Goal: Task Accomplishment & Management: Complete application form

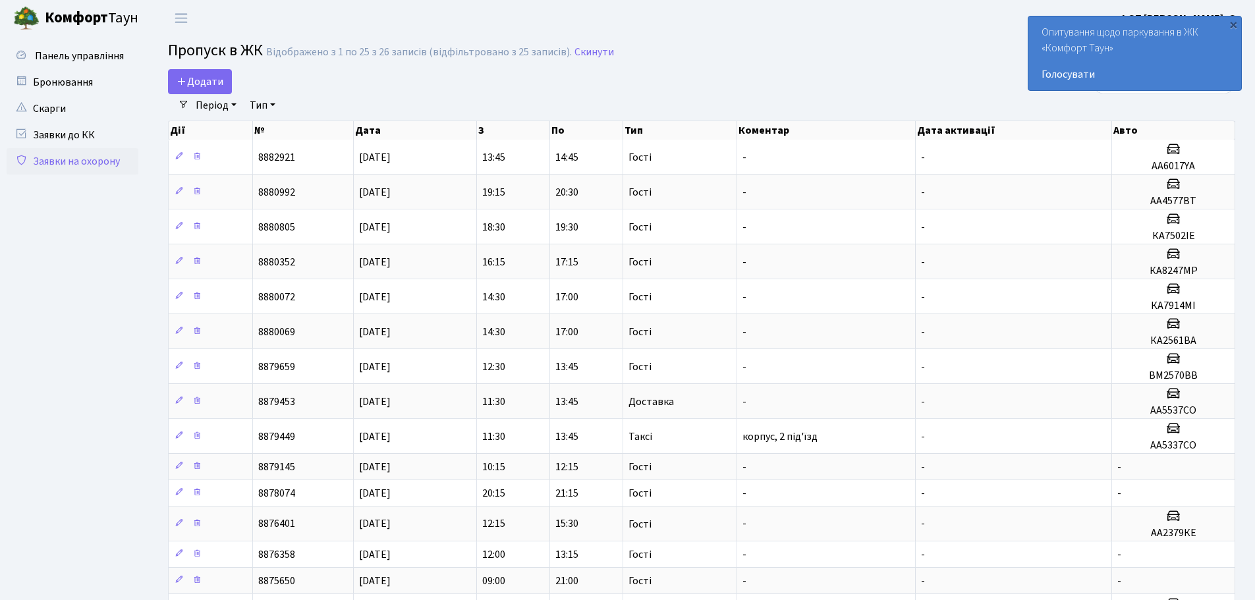
select select "25"
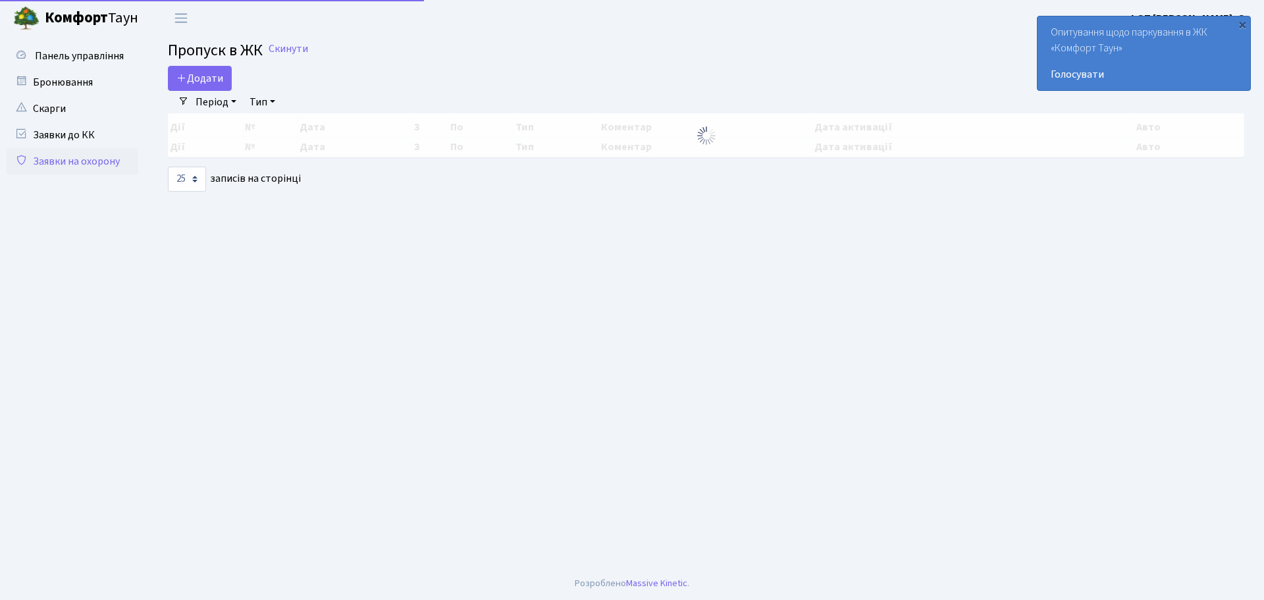
select select "25"
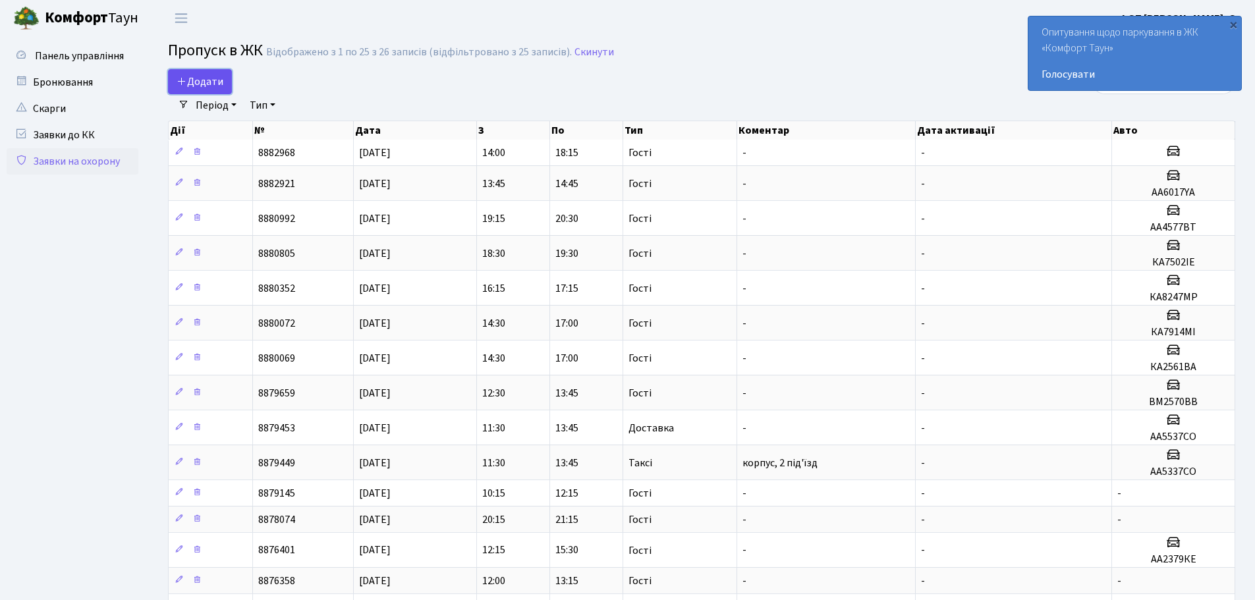
click at [220, 84] on span "Додати" at bounding box center [199, 81] width 47 height 14
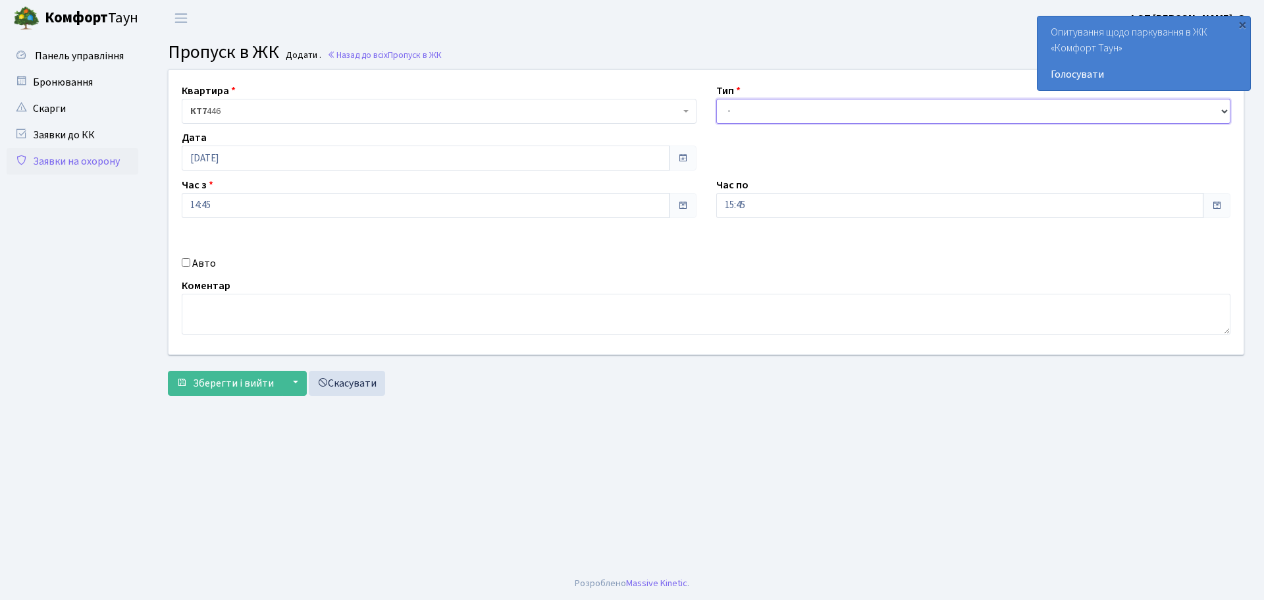
click at [774, 99] on select "- Доставка Таксі Гості Сервіс" at bounding box center [974, 111] width 515 height 25
select select "3"
click at [717, 99] on select "- Доставка Таксі Гості Сервіс" at bounding box center [974, 111] width 515 height 25
click at [188, 263] on input "Авто" at bounding box center [186, 262] width 9 height 9
checkbox input "true"
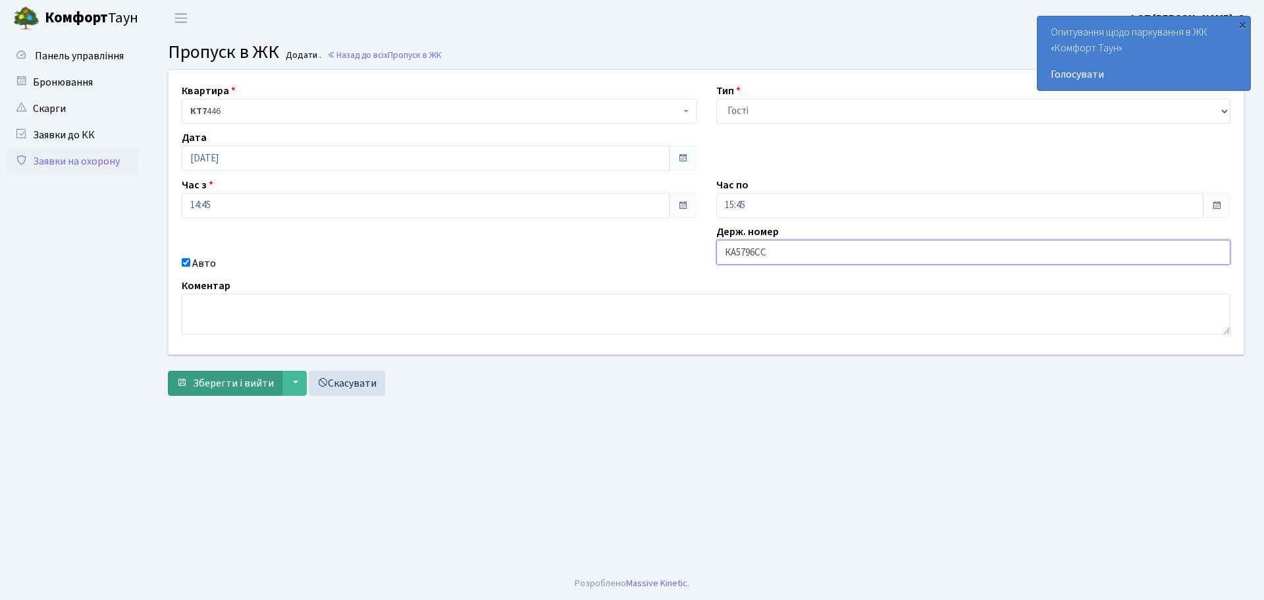
type input "КА5796СС"
click at [239, 383] on span "Зберегти і вийти" at bounding box center [233, 383] width 81 height 14
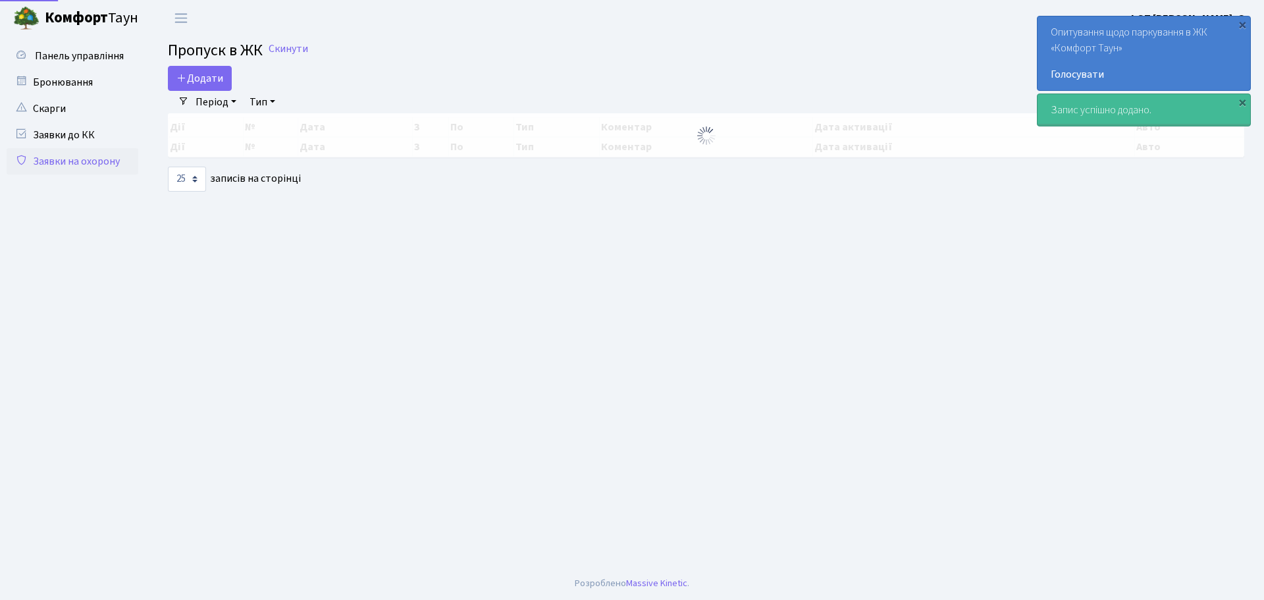
select select "25"
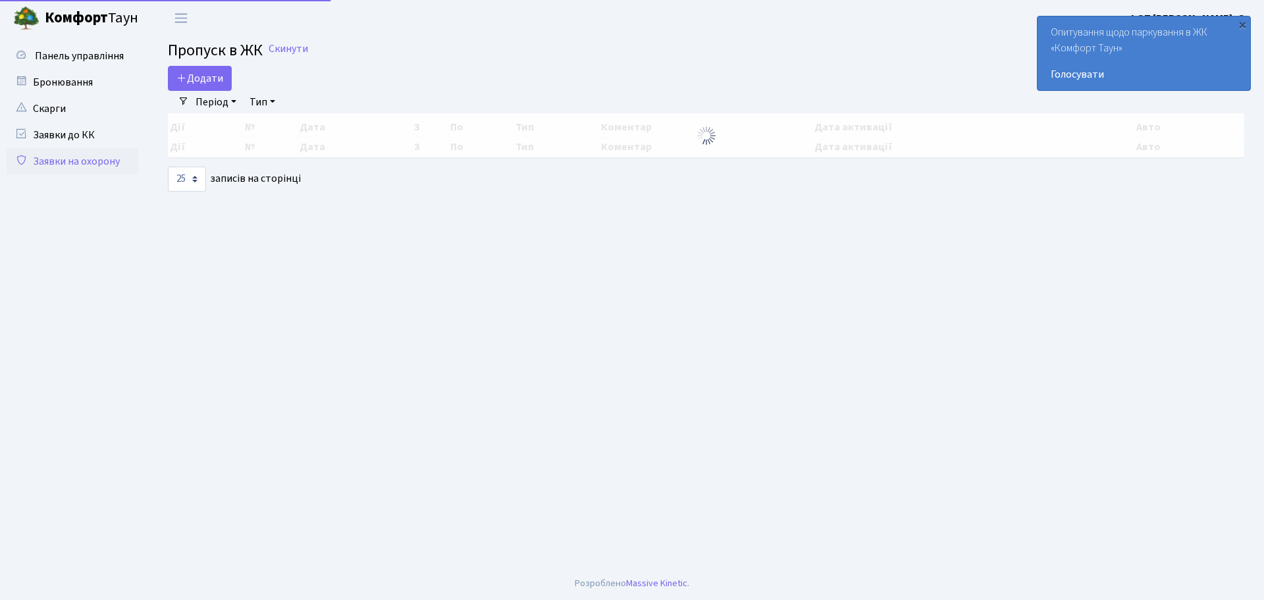
select select "25"
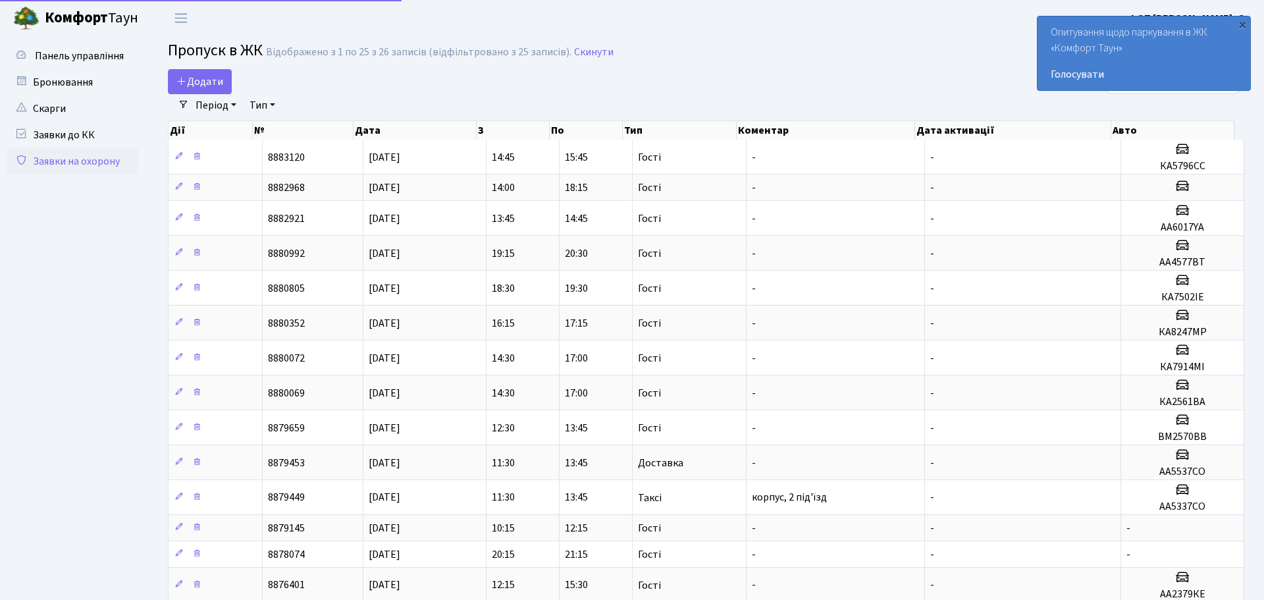
select select "25"
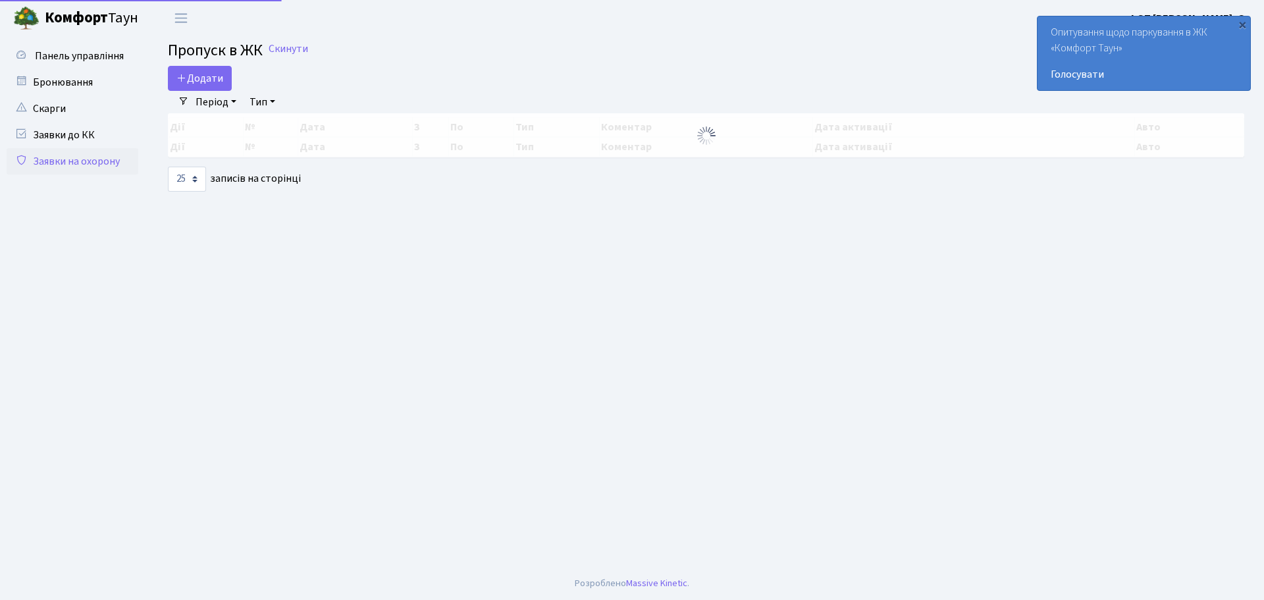
select select "25"
